Goal: Register for event/course

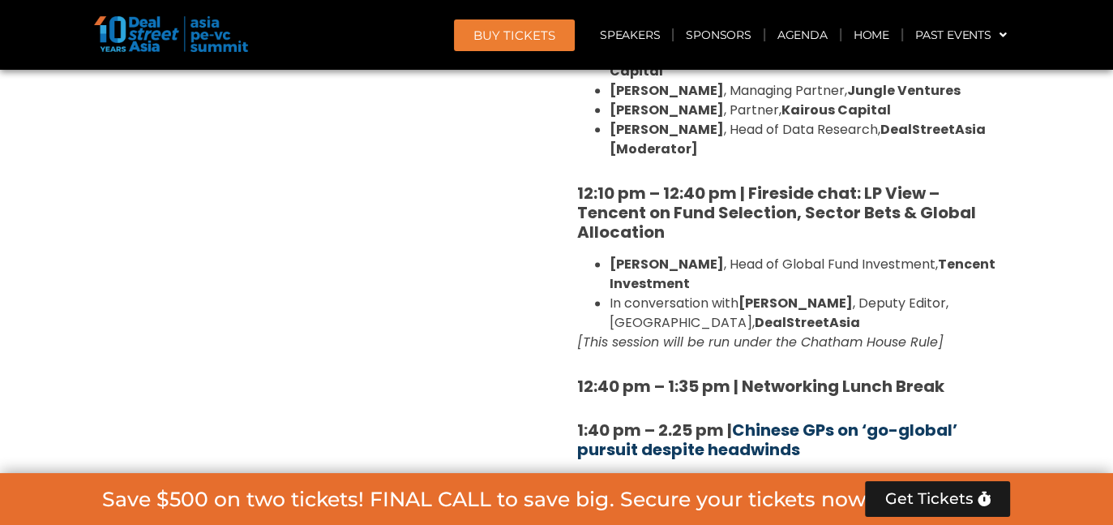
scroll to position [1976, 0]
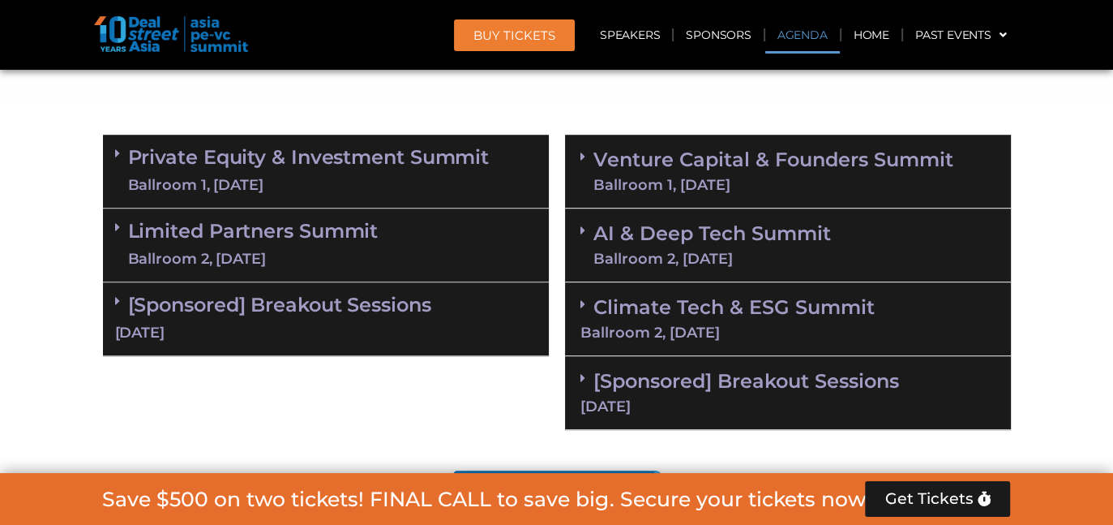
scroll to position [1054, 0]
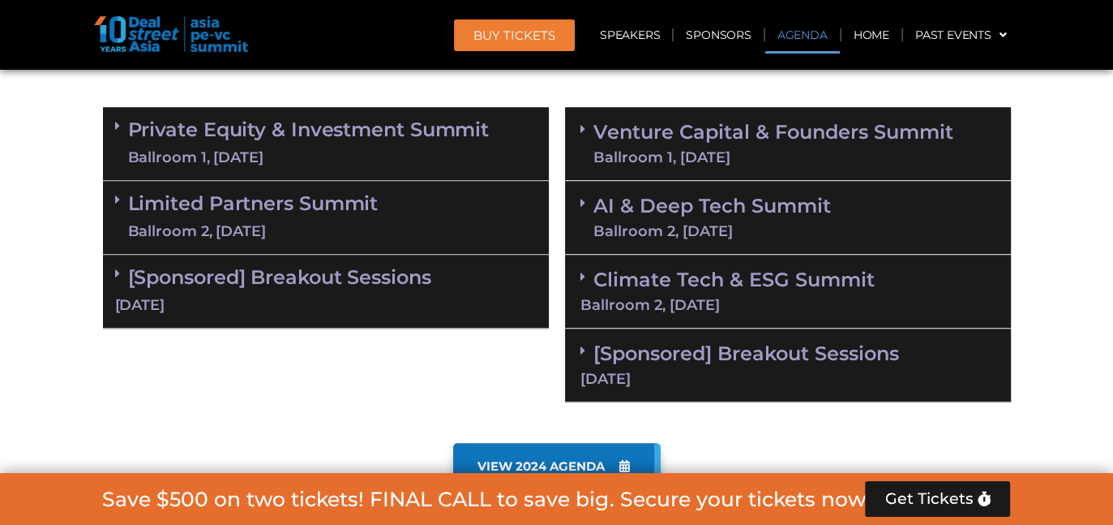
click at [793, 287] on link "Climate Tech & ESG Summit Ballroom 2, 11 Sept" at bounding box center [788, 290] width 415 height 45
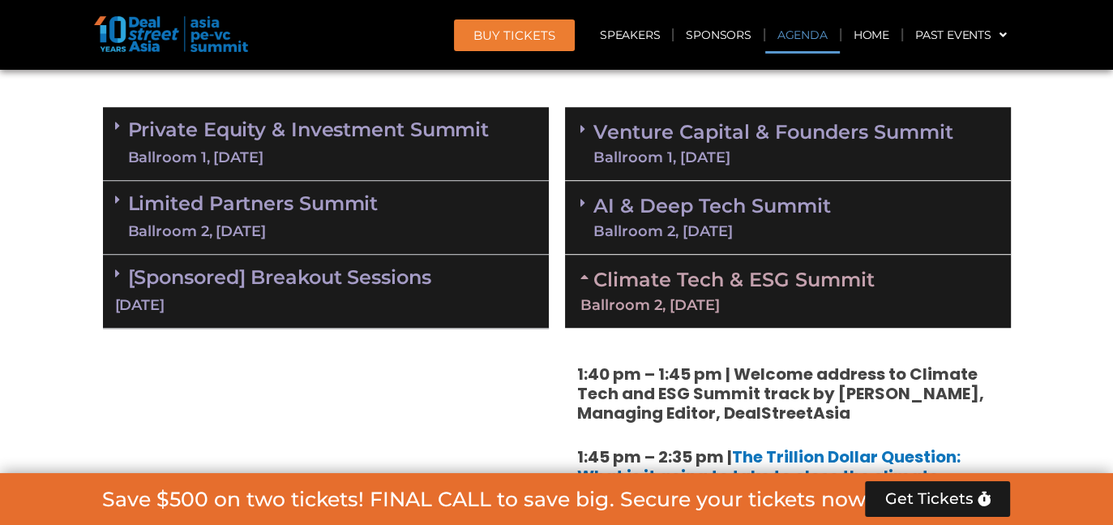
scroll to position [1135, 0]
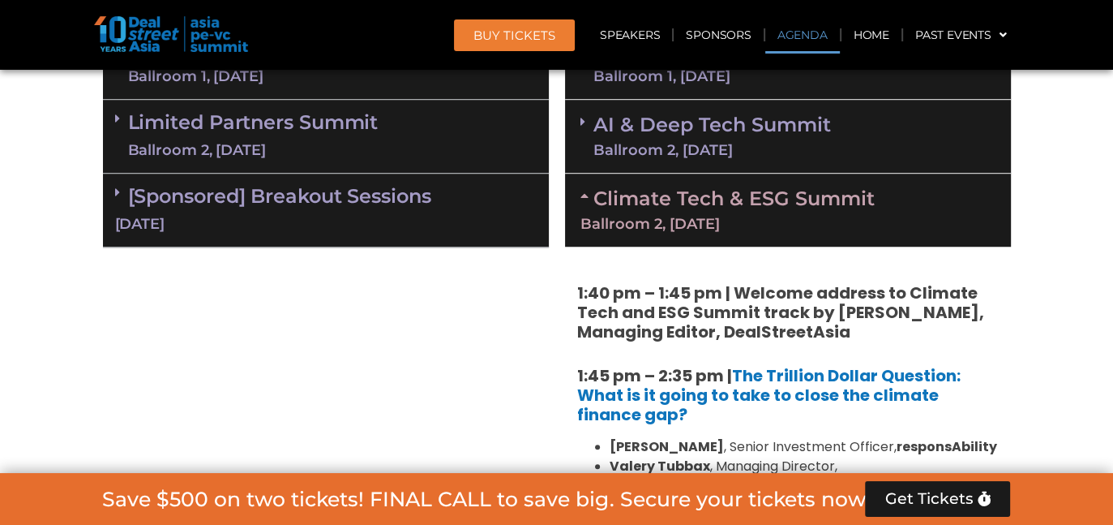
click at [860, 142] on div "AI & Deep Tech Summit Ballroom 2, 11 Sept" at bounding box center [788, 137] width 446 height 74
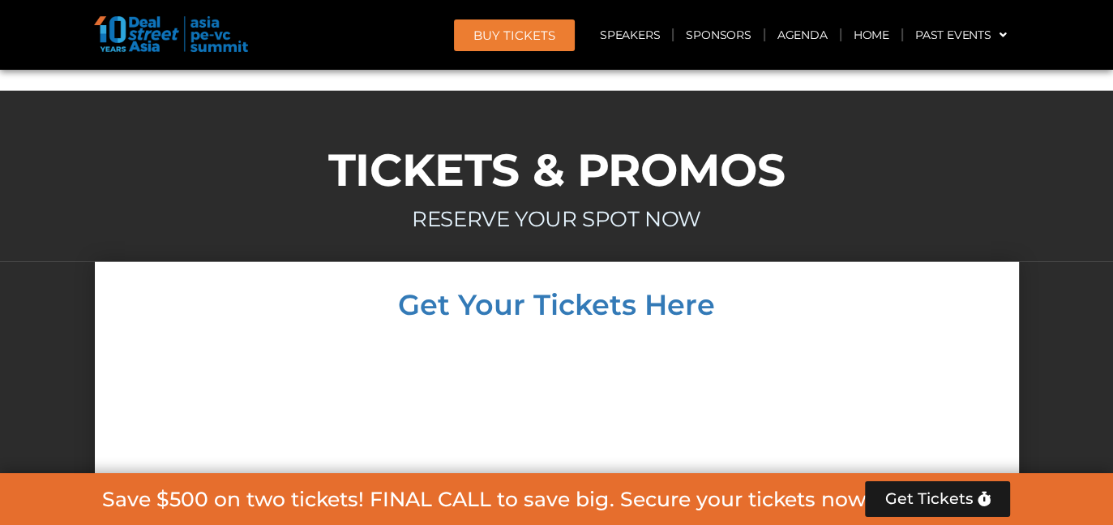
scroll to position [9336, 0]
